Goal: Communication & Community: Participate in discussion

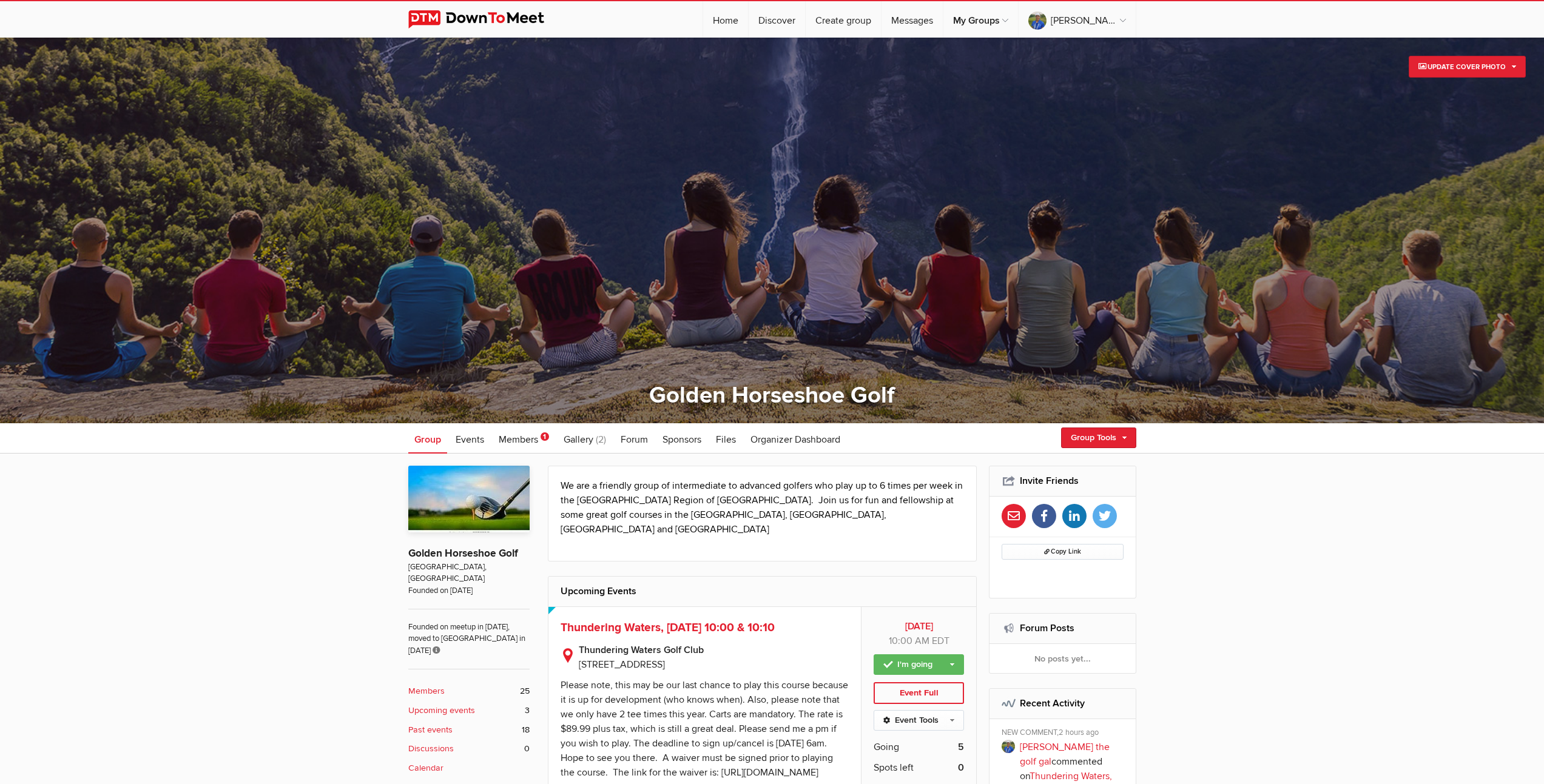
click at [444, 723] on b "Past events" at bounding box center [430, 730] width 44 height 13
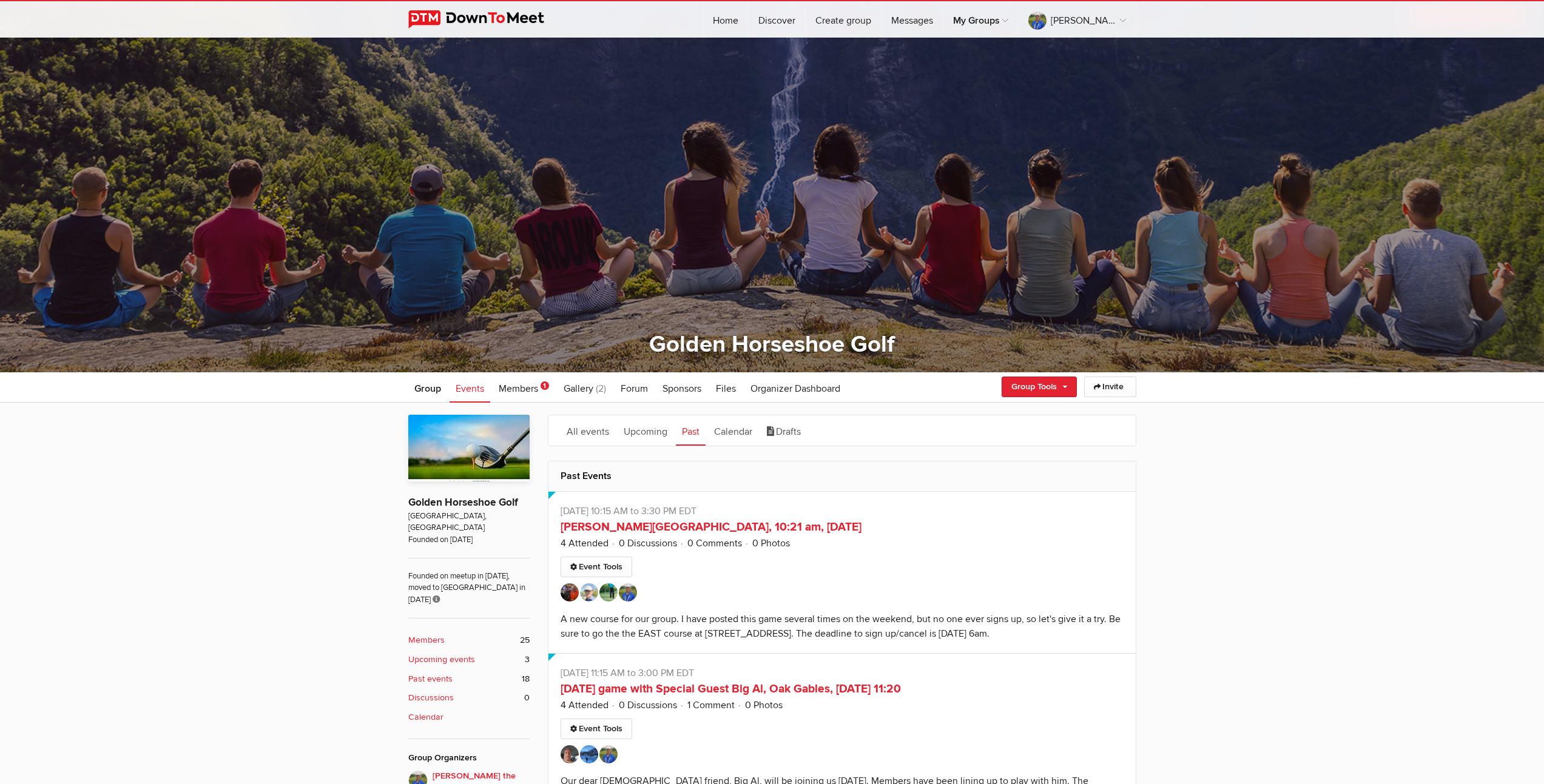
scroll to position [112, 0]
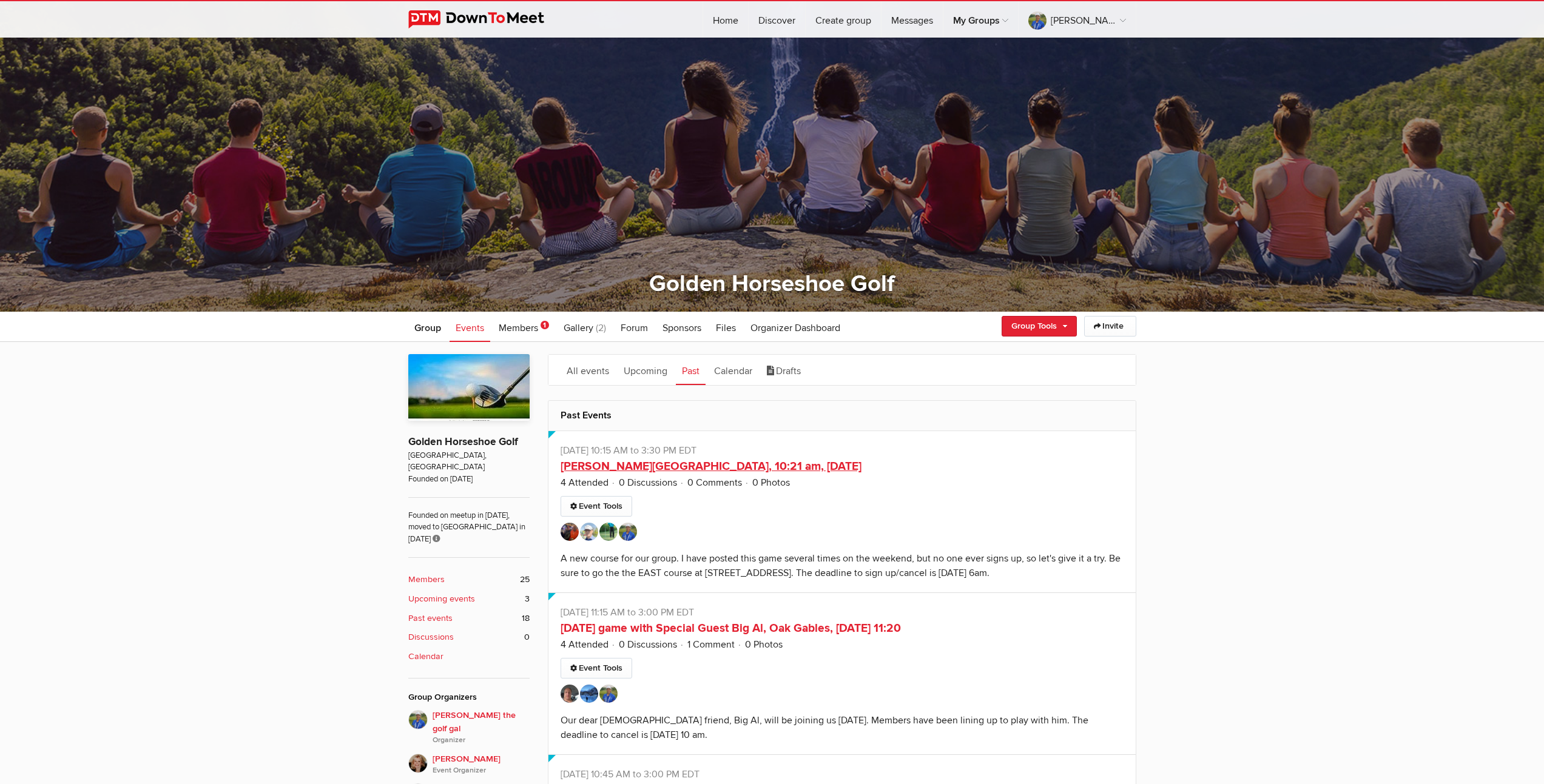
click at [793, 464] on link "[PERSON_NAME][GEOGRAPHIC_DATA], 10:21 am, [DATE]" at bounding box center [711, 466] width 301 height 14
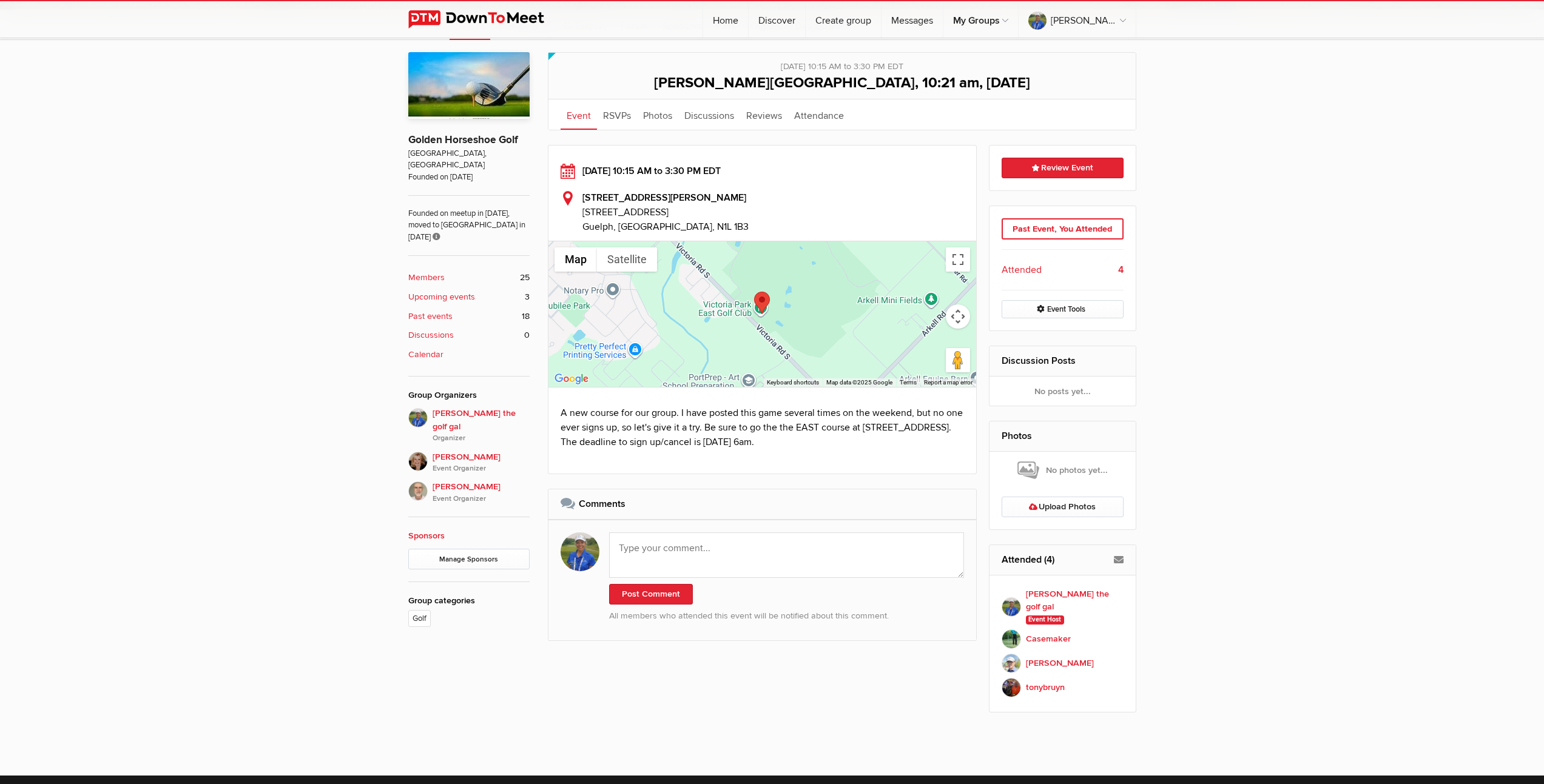
scroll to position [493, 0]
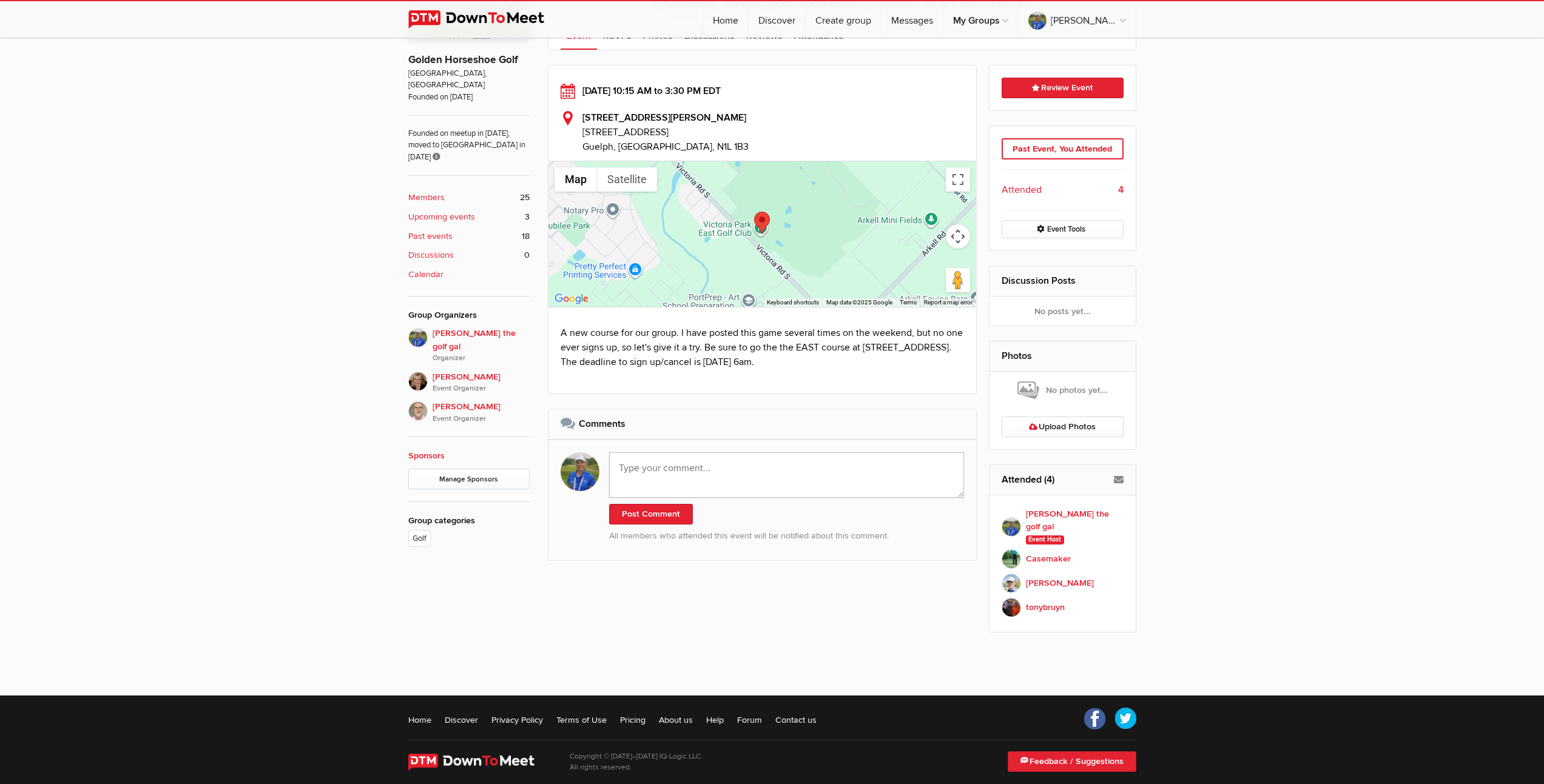
click at [726, 479] on textarea at bounding box center [787, 475] width 356 height 46
paste textarea "Thank you everyone for the game [DATE]. A new course for all of us. The holes a…"
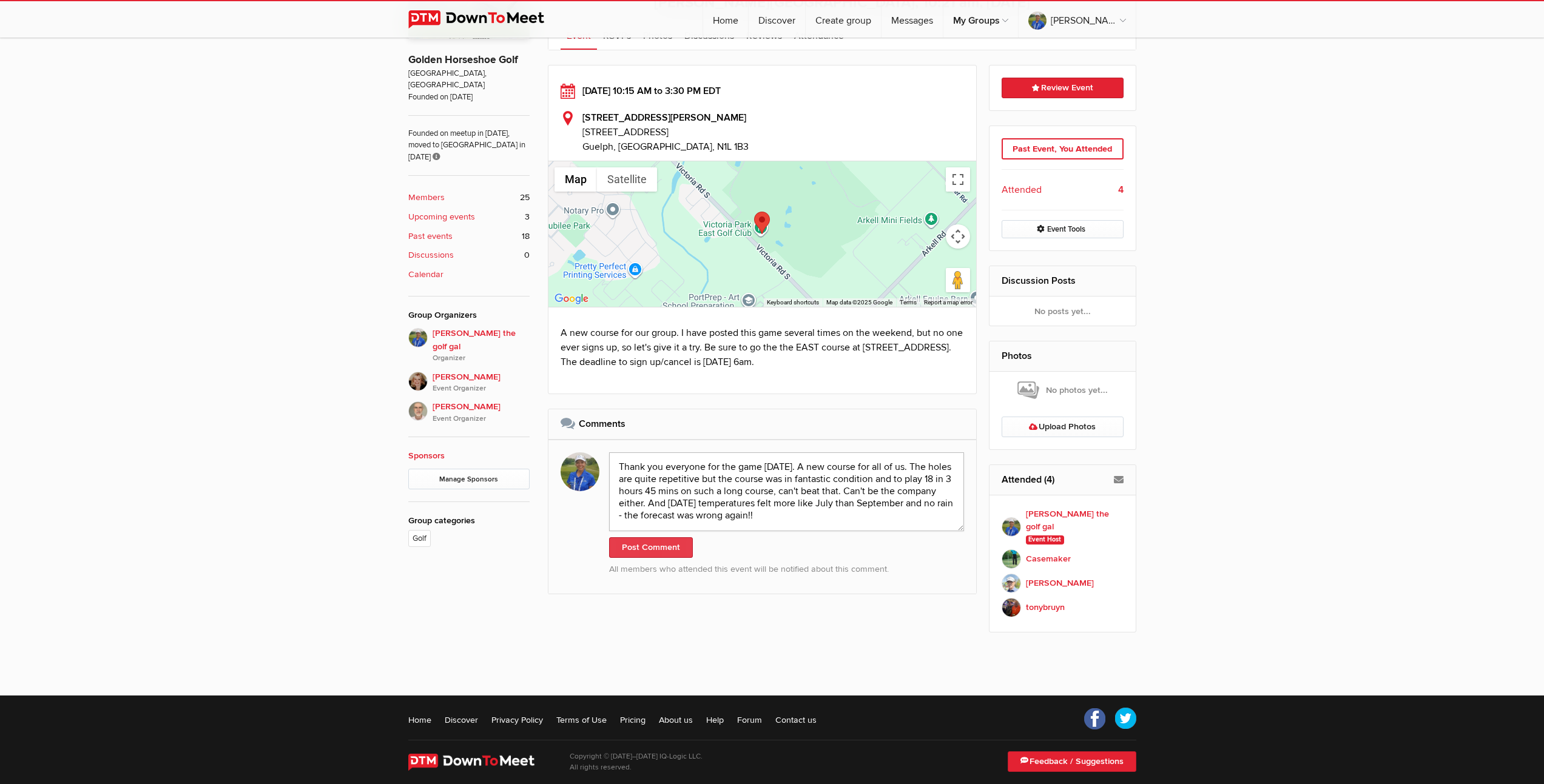
type textarea "Thank you everyone for the game [DATE]. A new course for all of us. The holes a…"
click at [620, 550] on button "Post Comment" at bounding box center [651, 548] width 84 height 21
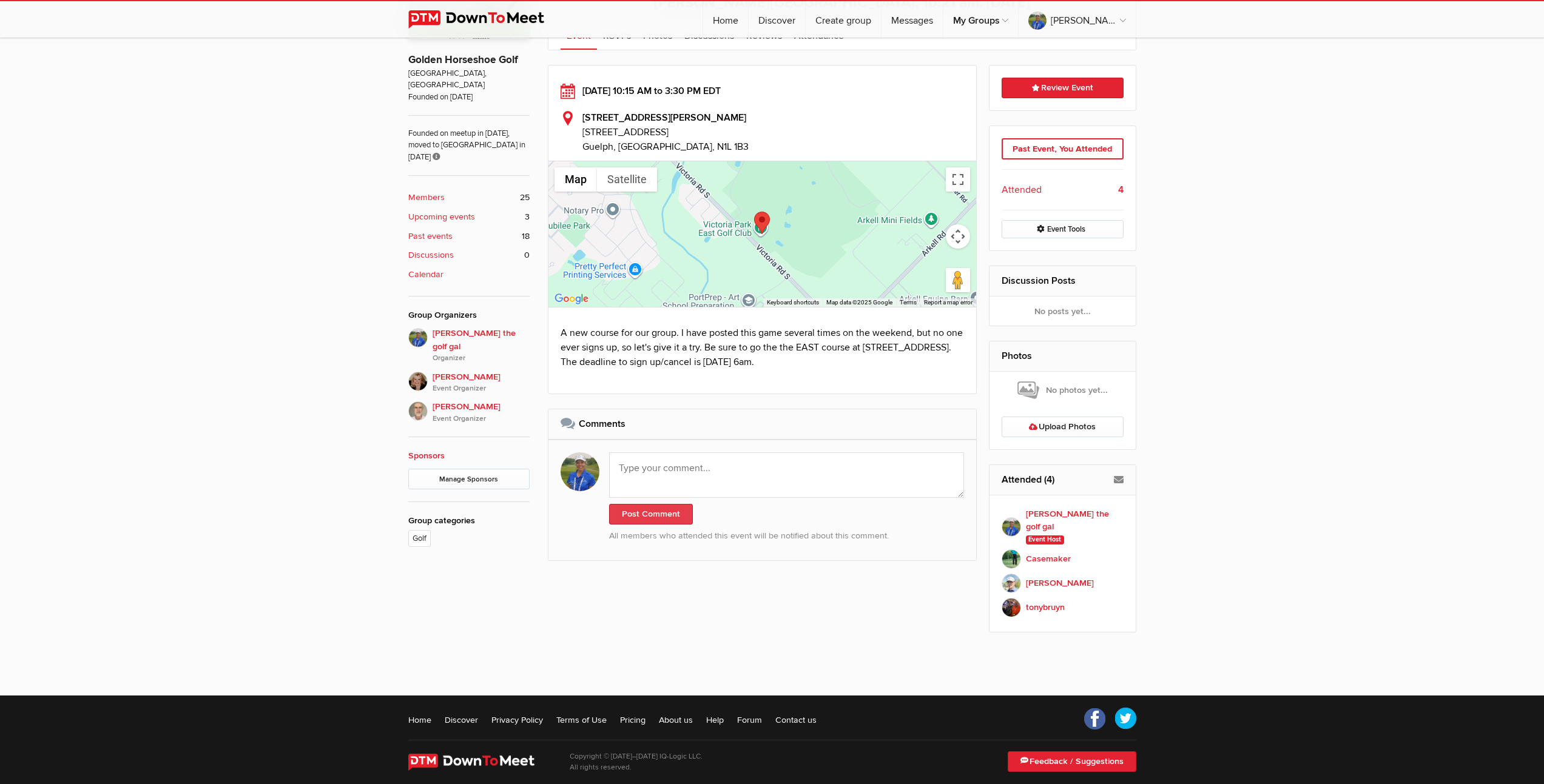
scroll to position [0, 0]
